Goal: Transaction & Acquisition: Purchase product/service

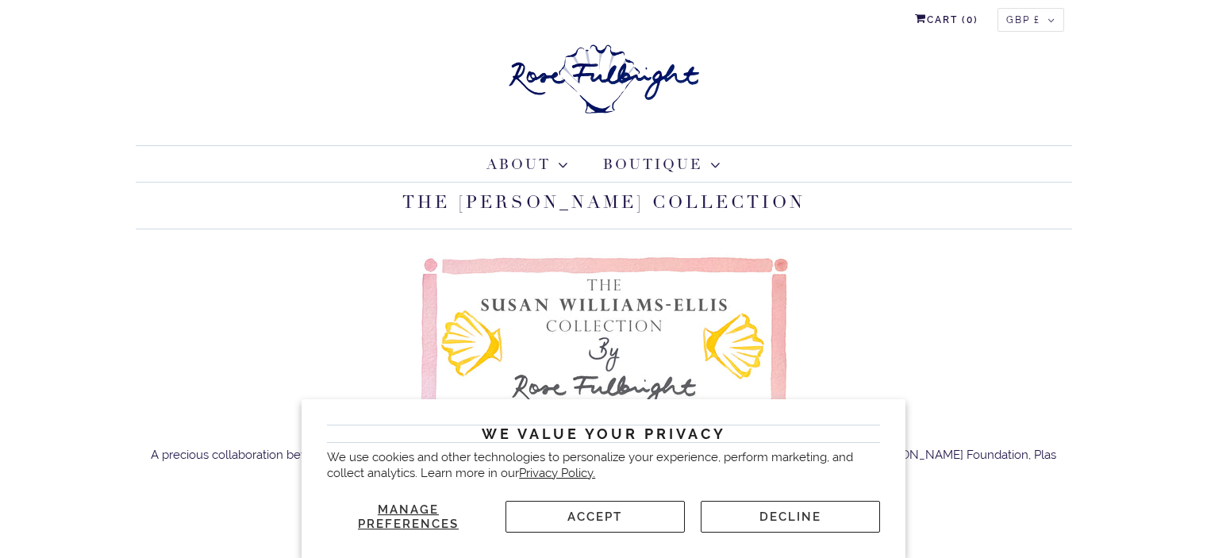
scroll to position [238, 0]
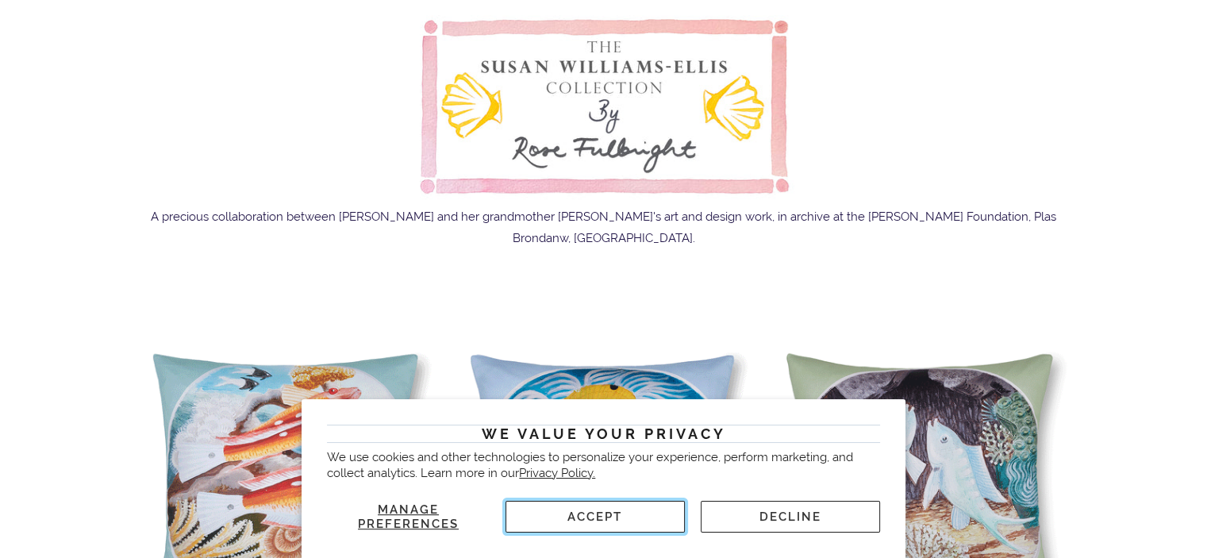
click at [622, 524] on button "Accept" at bounding box center [594, 517] width 179 height 32
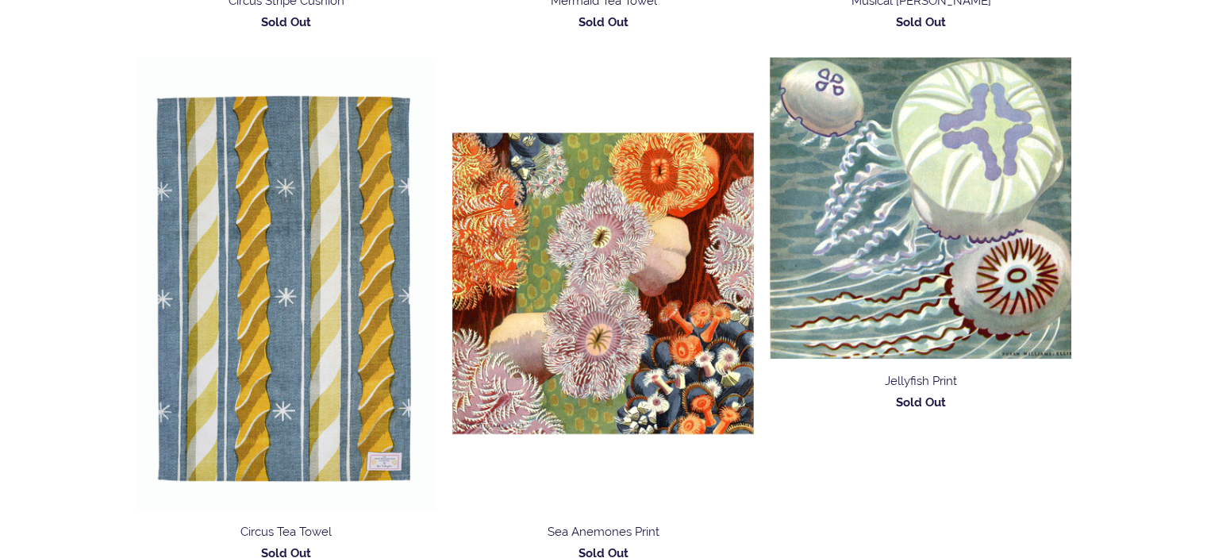
scroll to position [1507, 0]
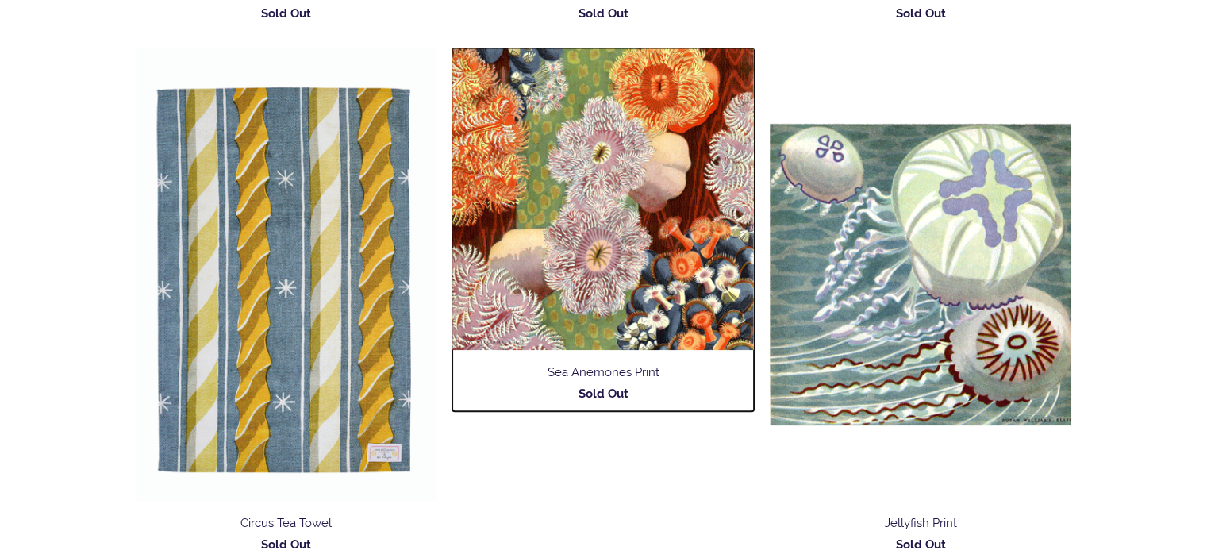
click at [586, 244] on img at bounding box center [602, 198] width 301 height 301
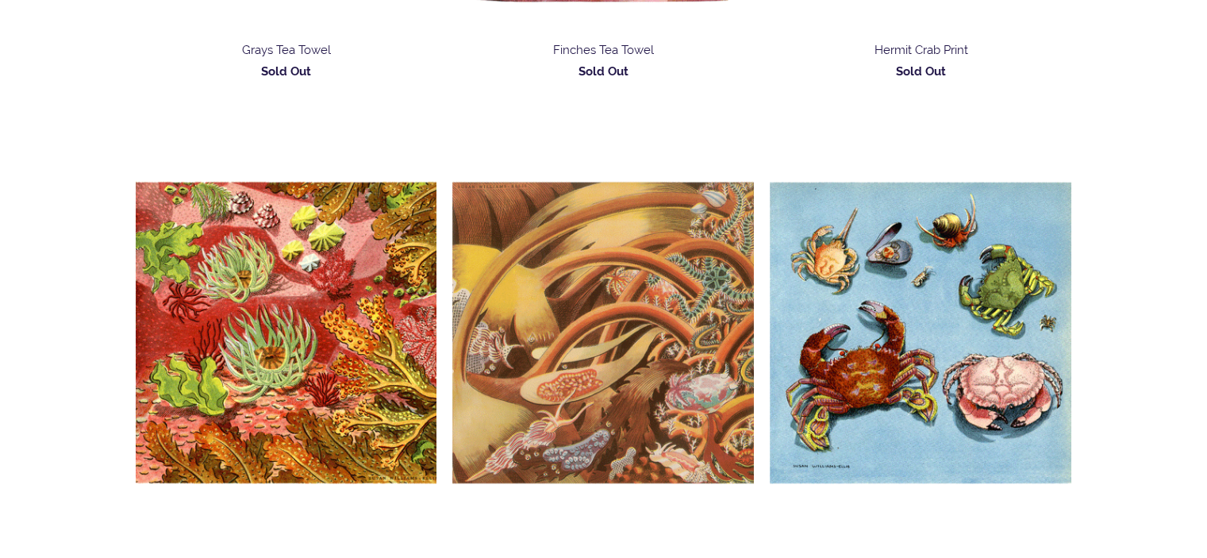
scroll to position [2539, 0]
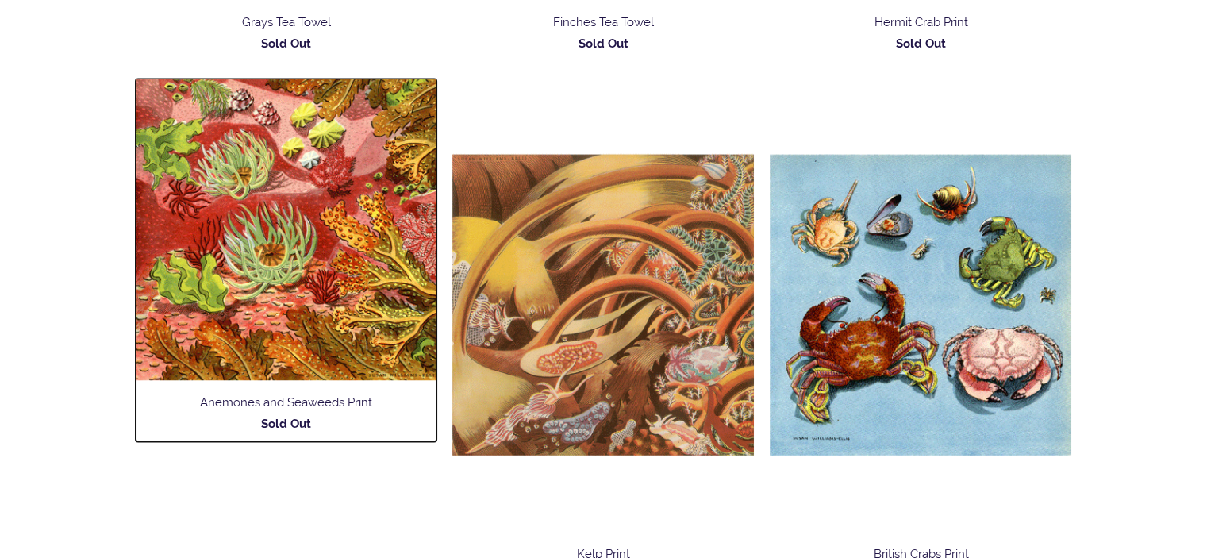
click at [273, 254] on img at bounding box center [286, 229] width 301 height 301
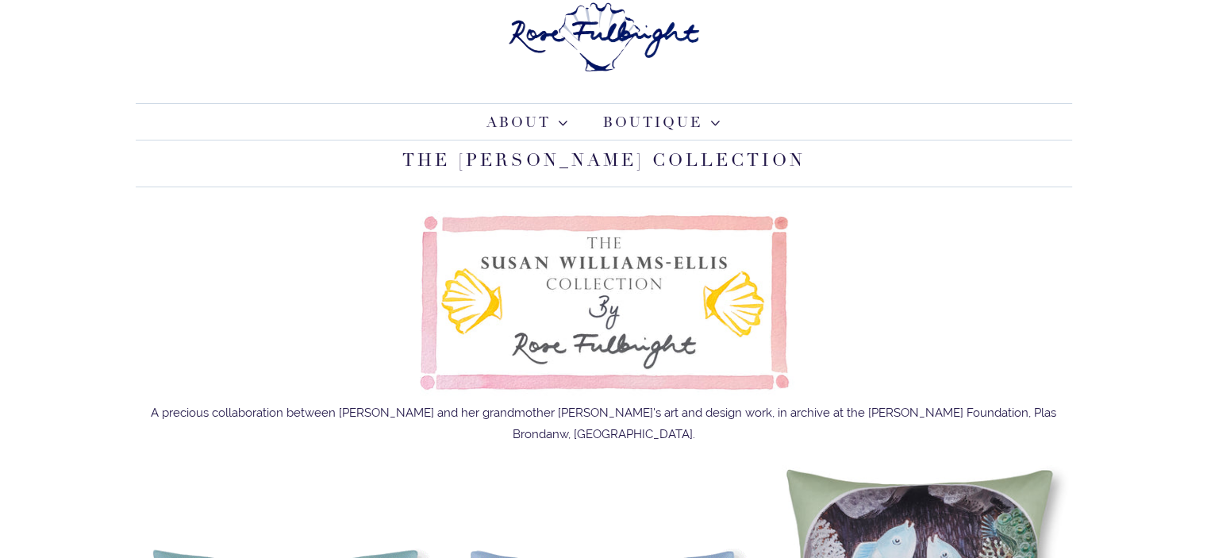
scroll to position [0, 0]
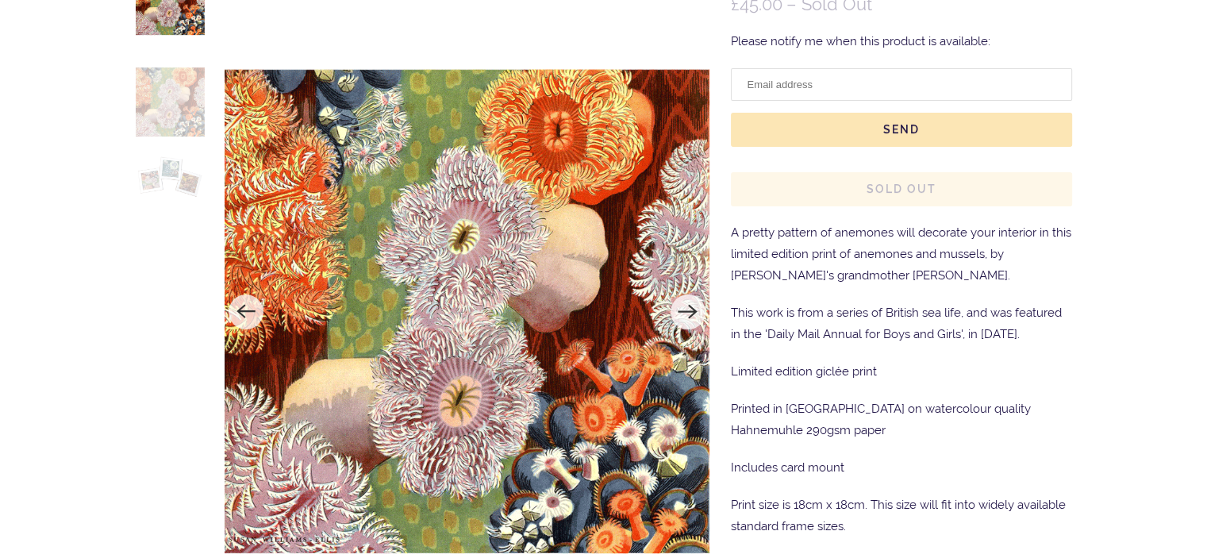
scroll to position [317, 0]
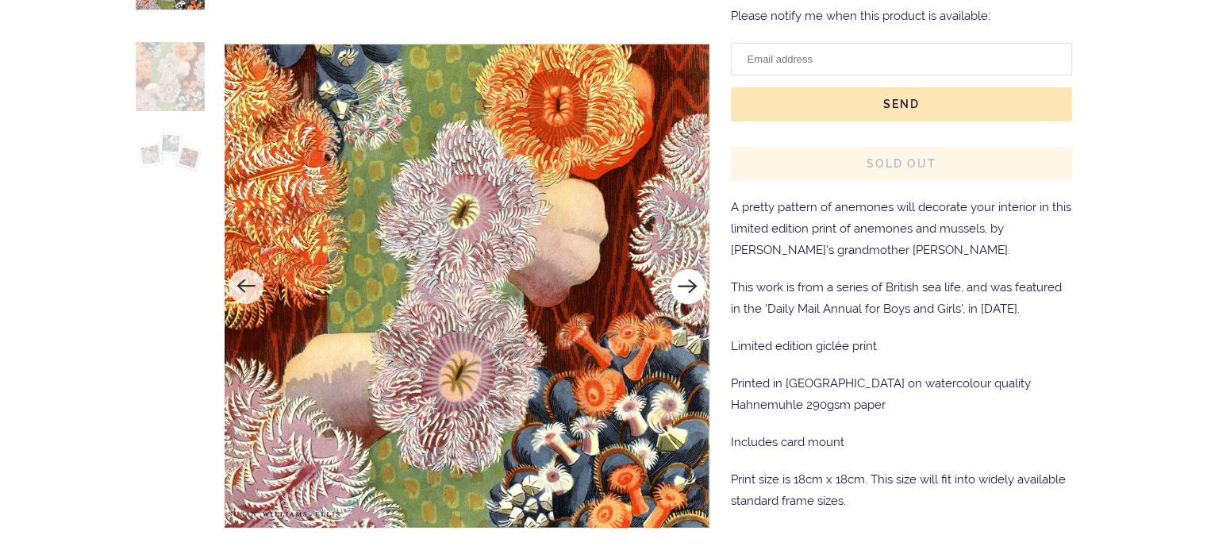
click at [684, 284] on icon "Next" at bounding box center [687, 286] width 19 height 14
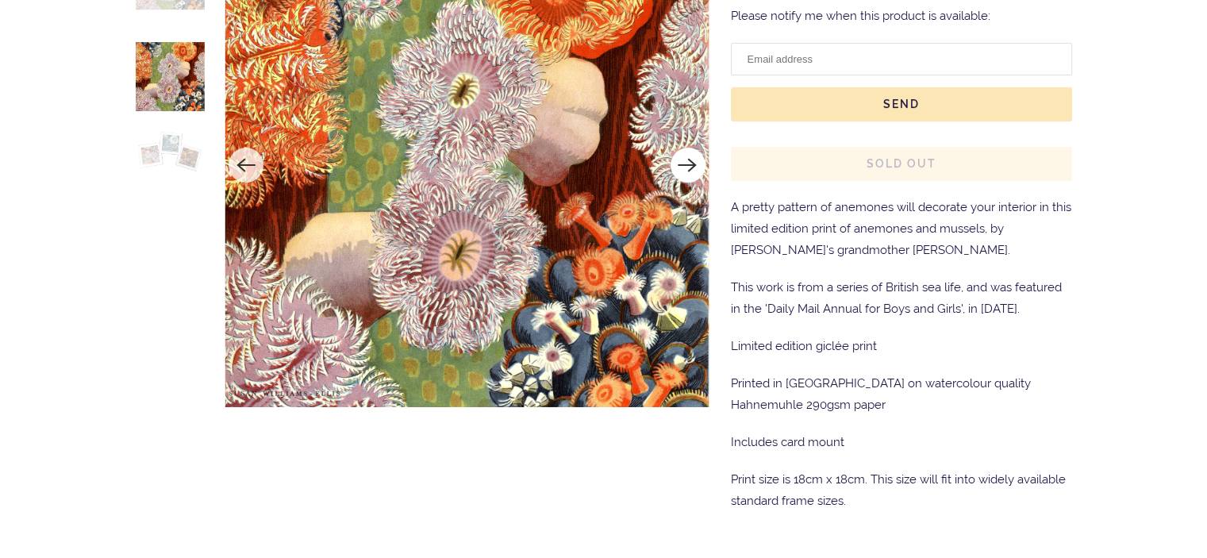
click at [689, 164] on icon "Next" at bounding box center [687, 165] width 21 height 21
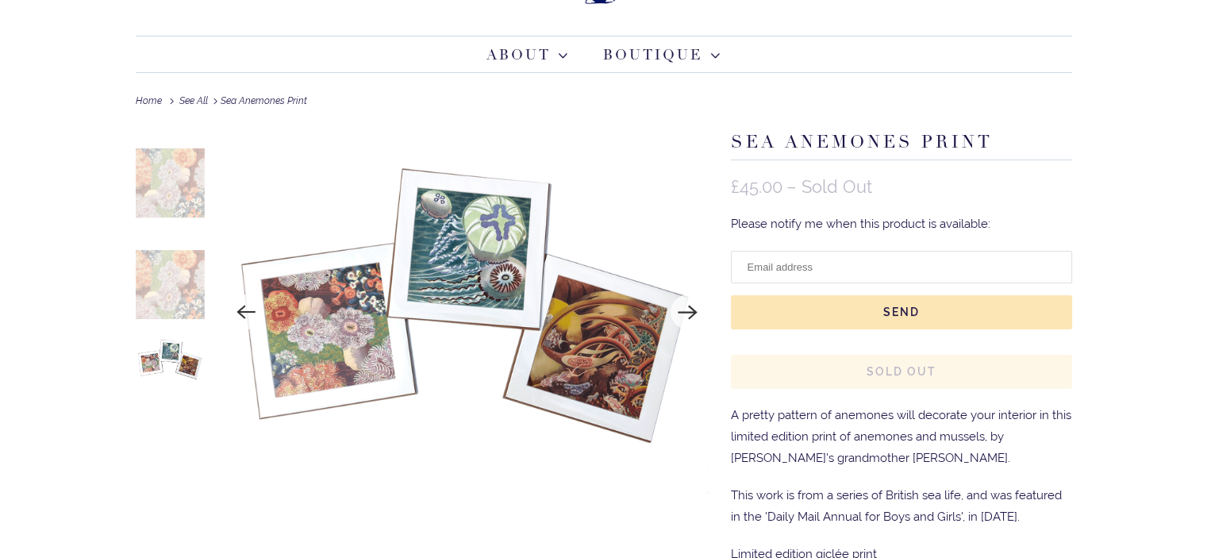
scroll to position [79, 0]
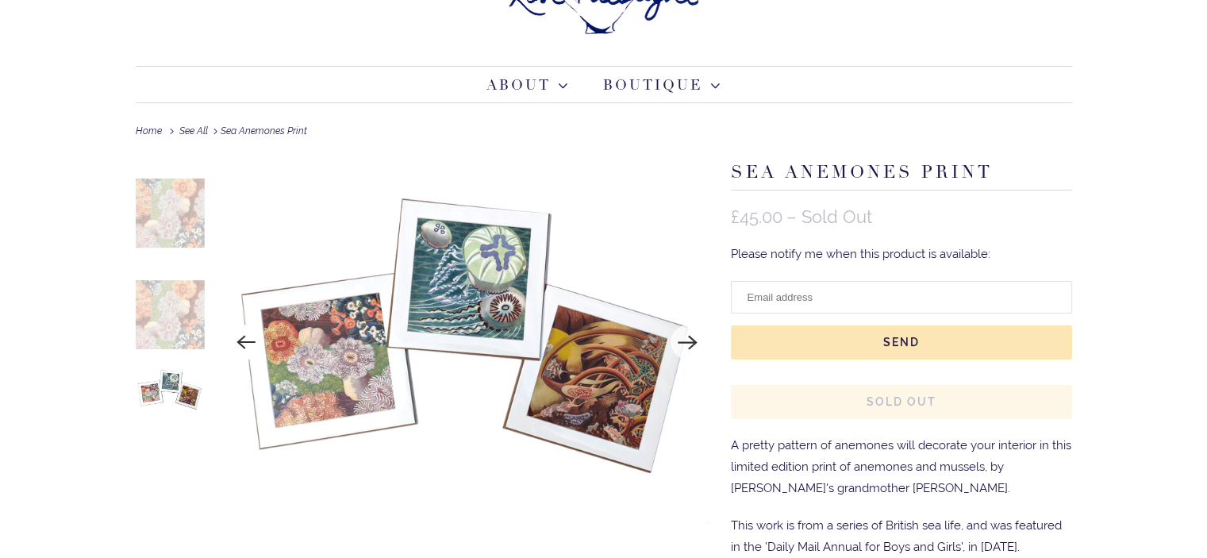
click at [244, 336] on icon "Previous" at bounding box center [246, 342] width 21 height 21
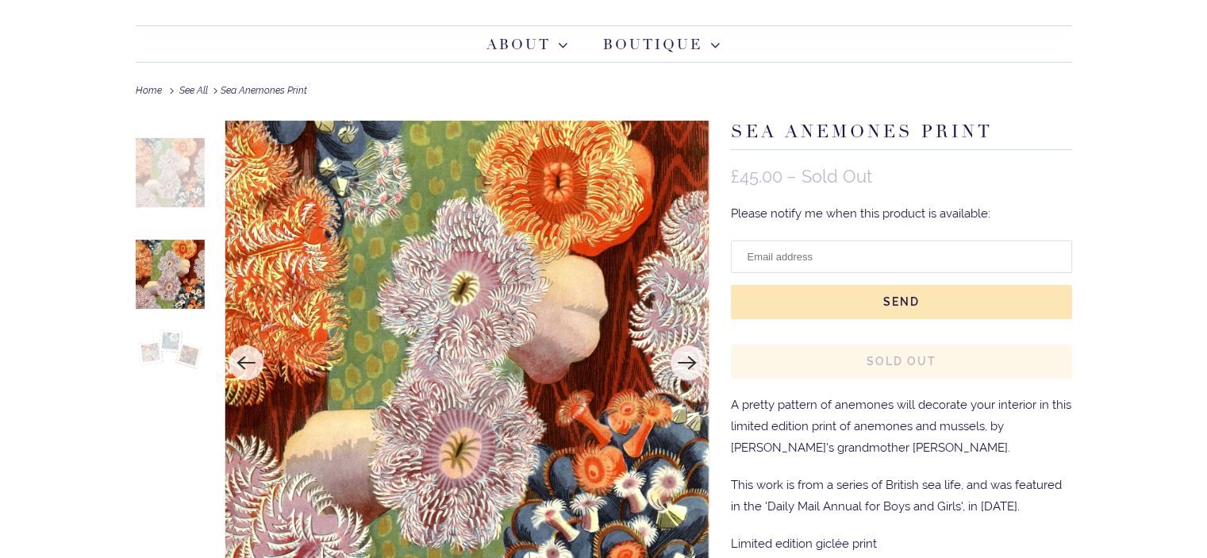
scroll to position [159, 0]
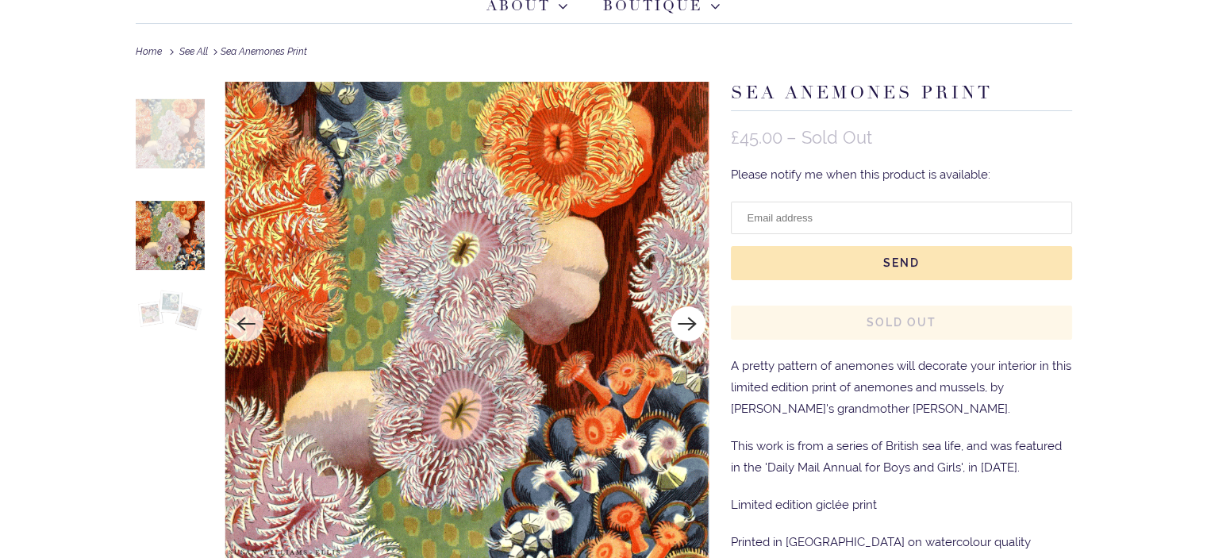
click at [690, 323] on icon "Next" at bounding box center [687, 323] width 21 height 21
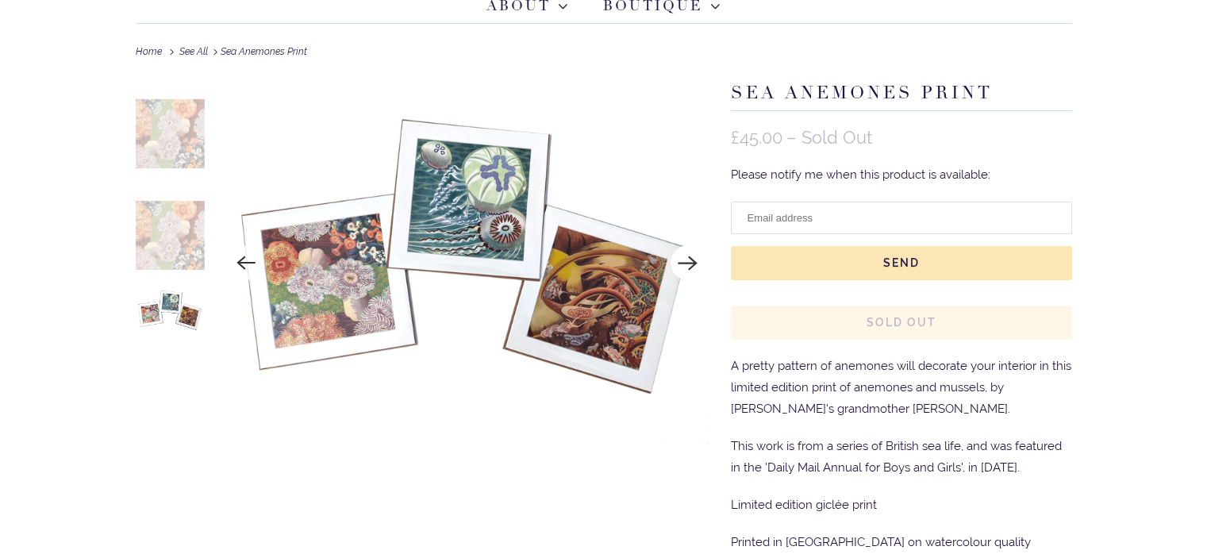
click at [682, 259] on icon "Next" at bounding box center [687, 262] width 21 height 21
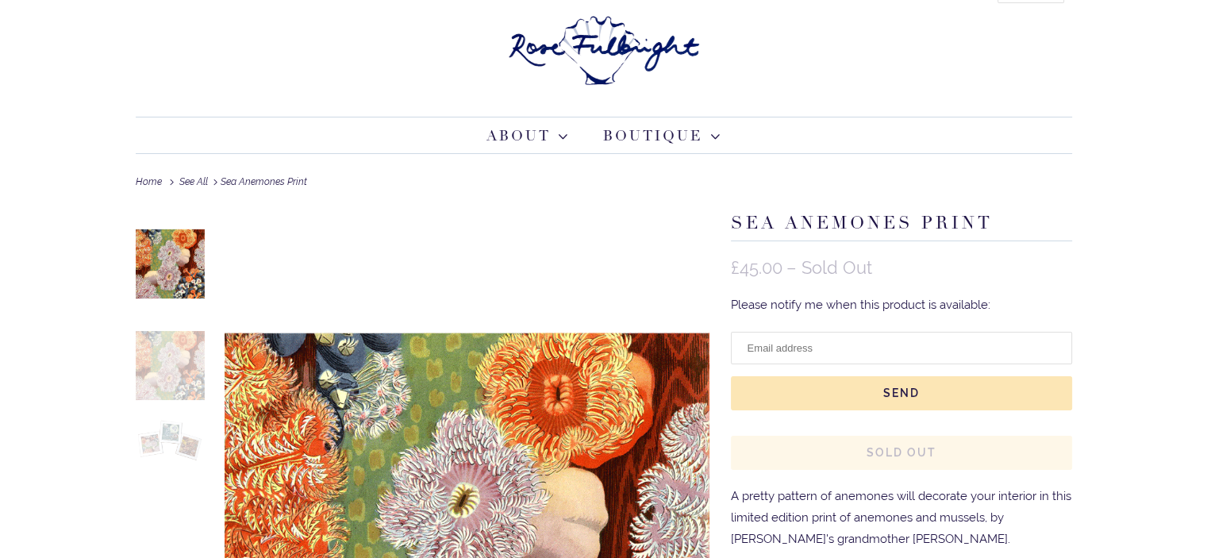
scroll to position [0, 0]
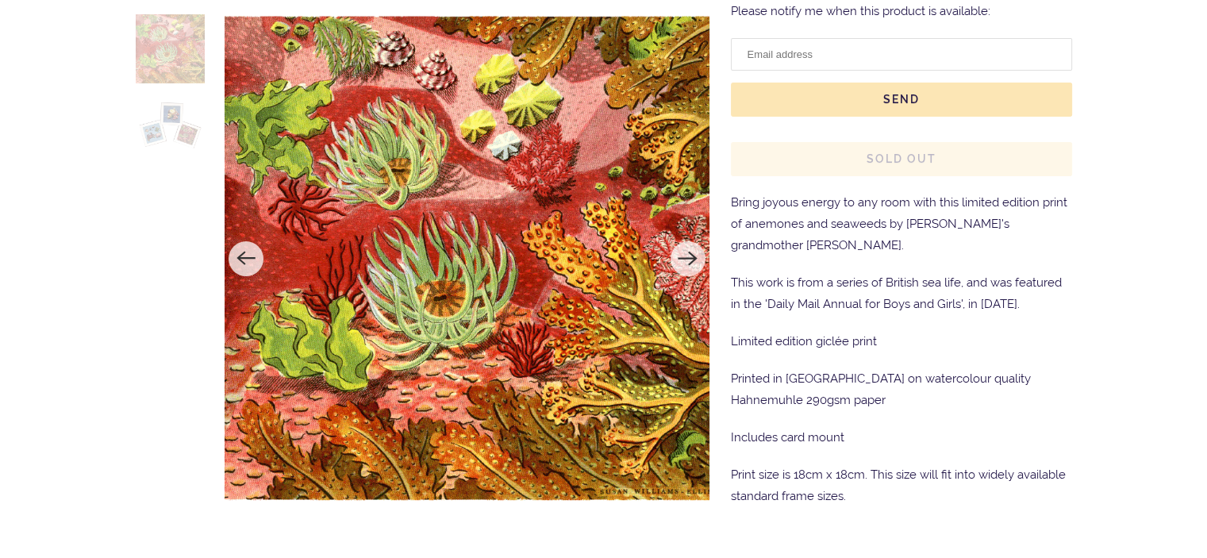
scroll to position [317, 0]
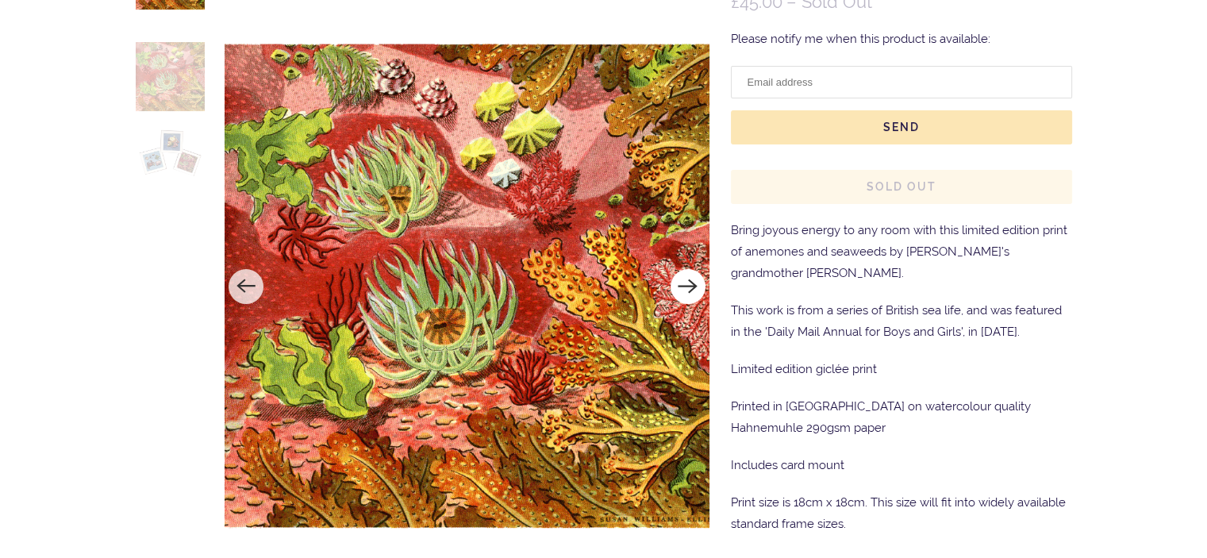
click at [689, 288] on icon "Next" at bounding box center [687, 285] width 21 height 21
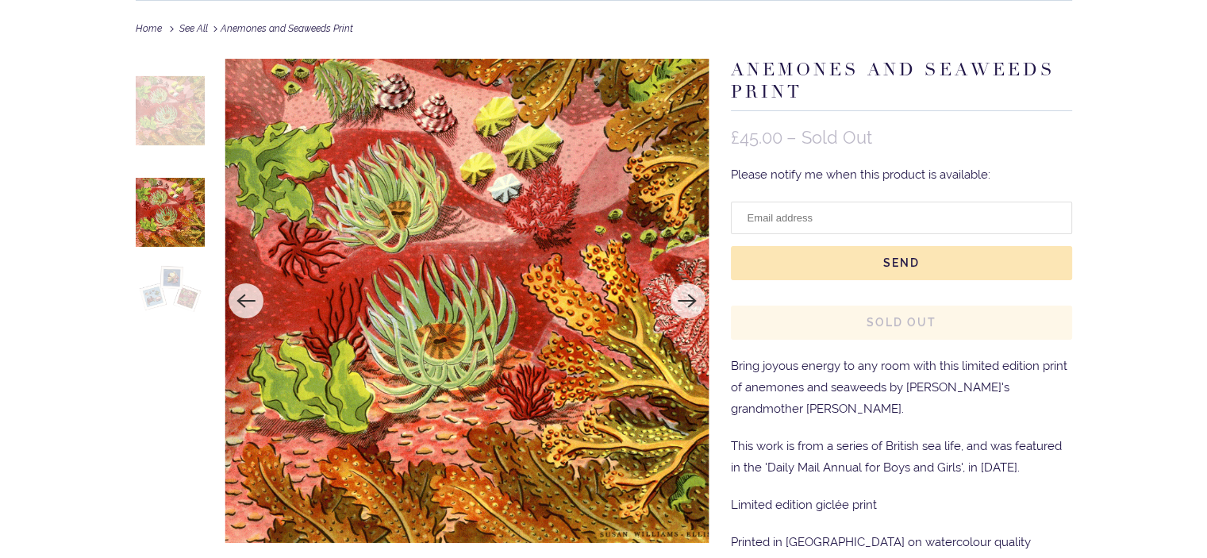
scroll to position [159, 0]
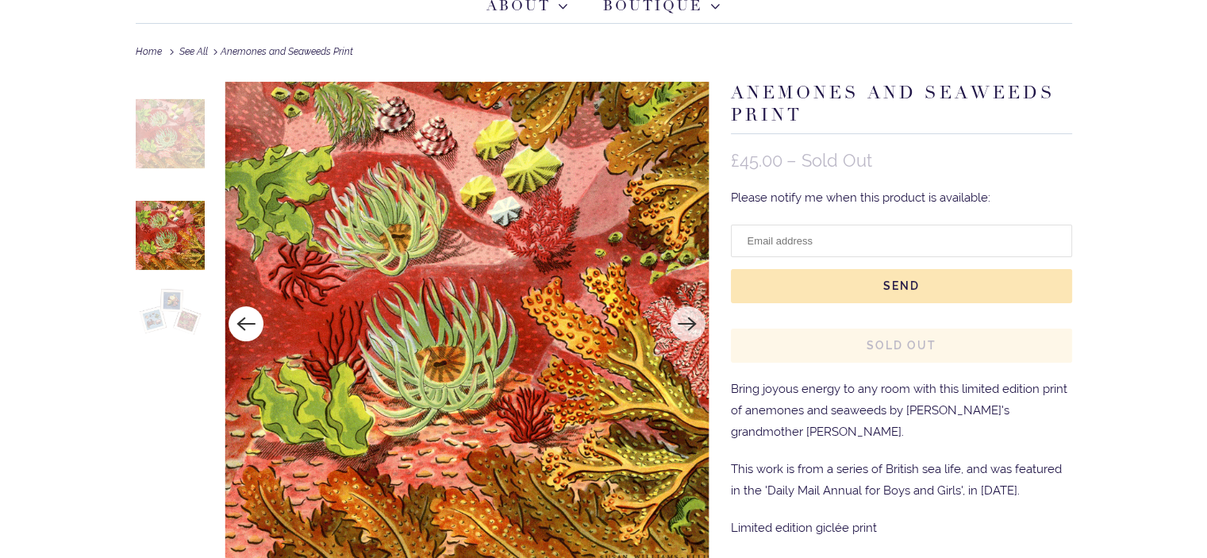
click at [253, 321] on icon "Previous" at bounding box center [246, 323] width 21 height 21
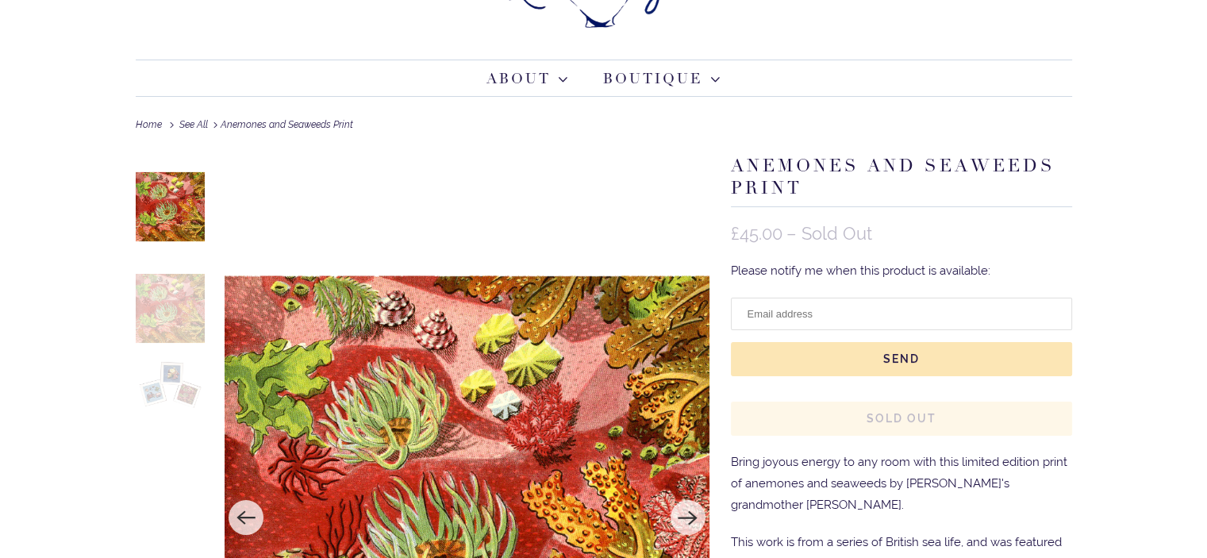
scroll to position [0, 0]
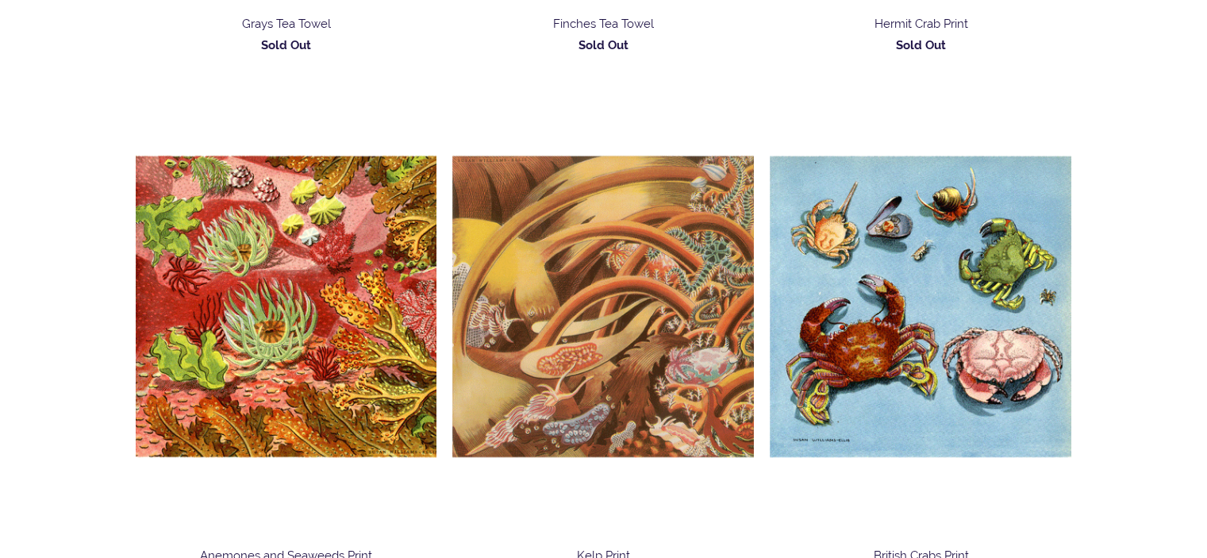
scroll to position [2539, 0]
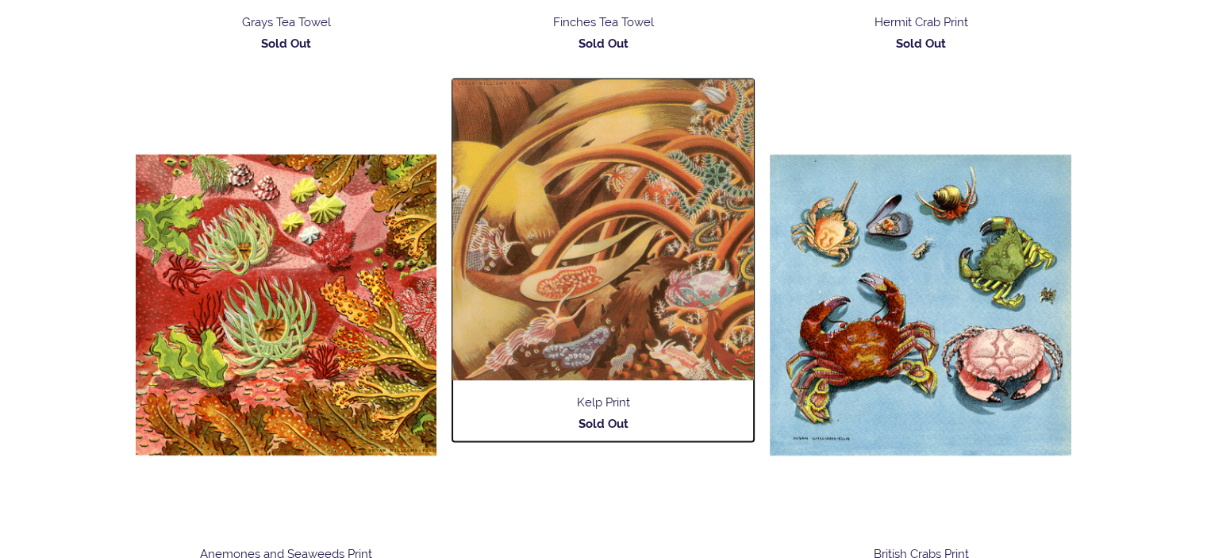
click at [679, 237] on img at bounding box center [602, 229] width 301 height 301
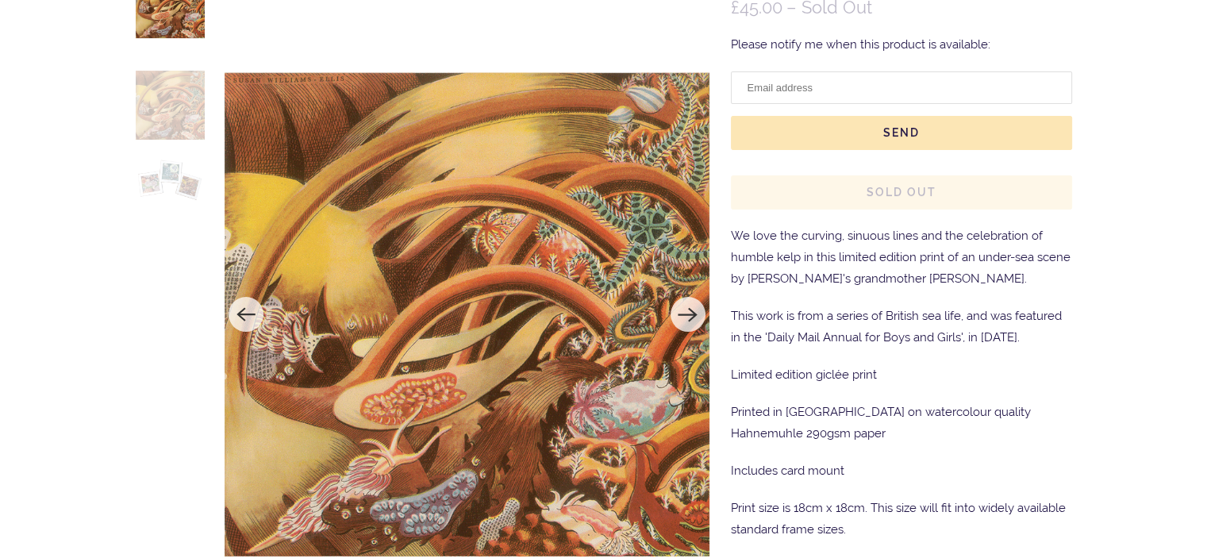
scroll to position [317, 0]
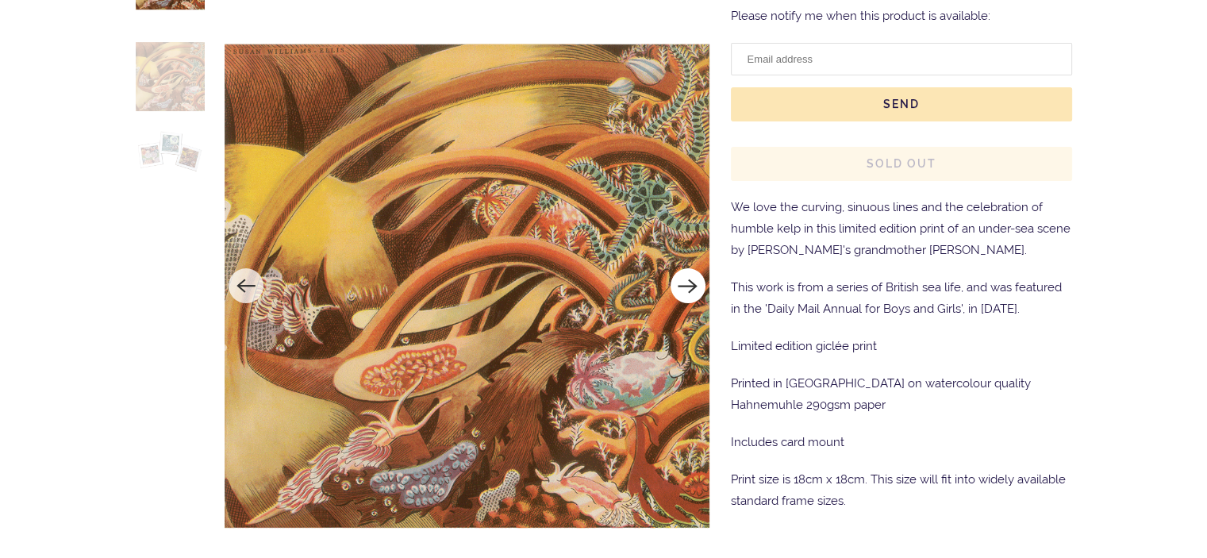
click at [670, 287] on button "Next" at bounding box center [687, 285] width 35 height 35
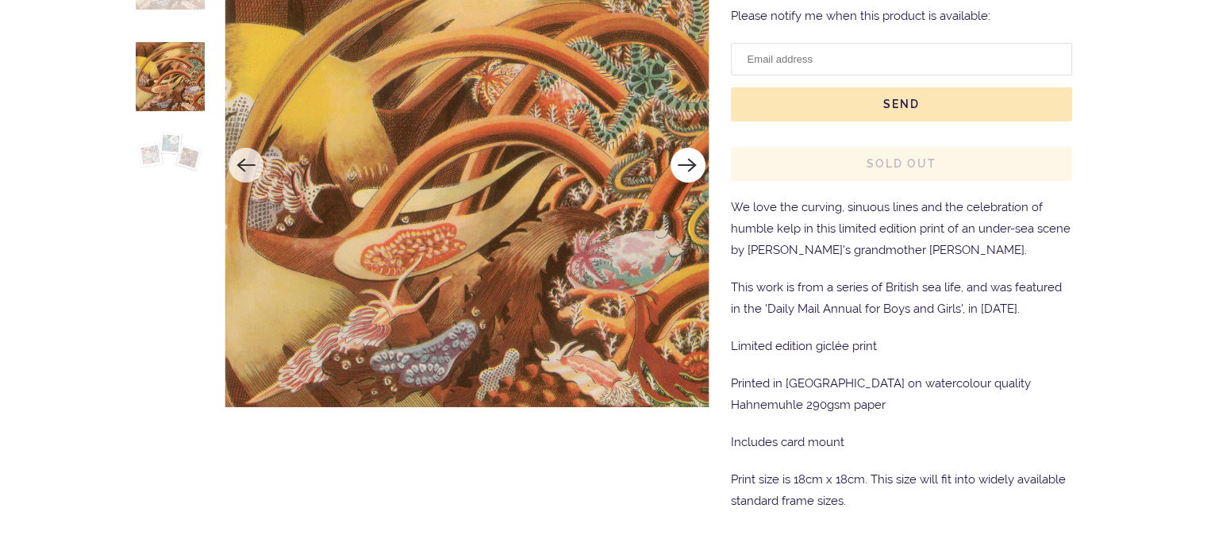
click at [693, 171] on icon "Next" at bounding box center [687, 165] width 21 height 21
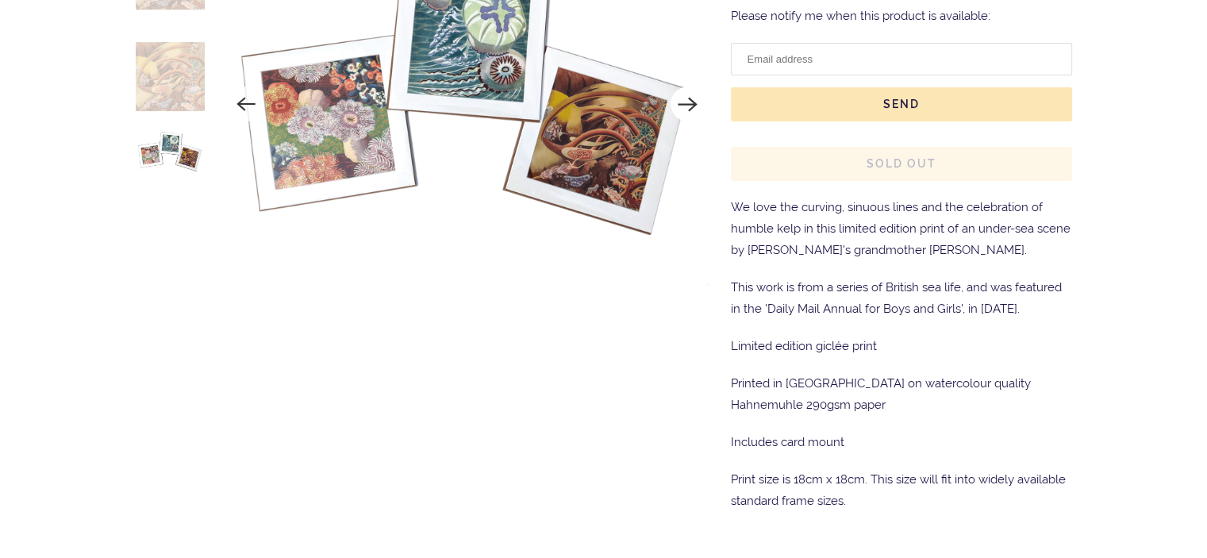
click at [683, 102] on icon "Next" at bounding box center [687, 105] width 19 height 14
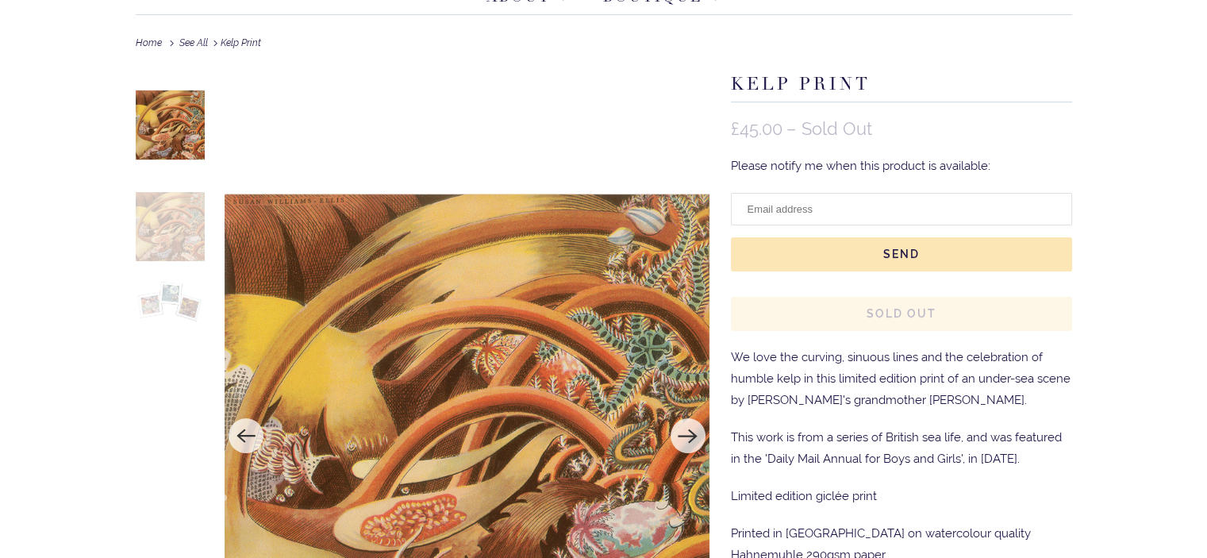
scroll to position [0, 0]
